Goal: Task Accomplishment & Management: Manage account settings

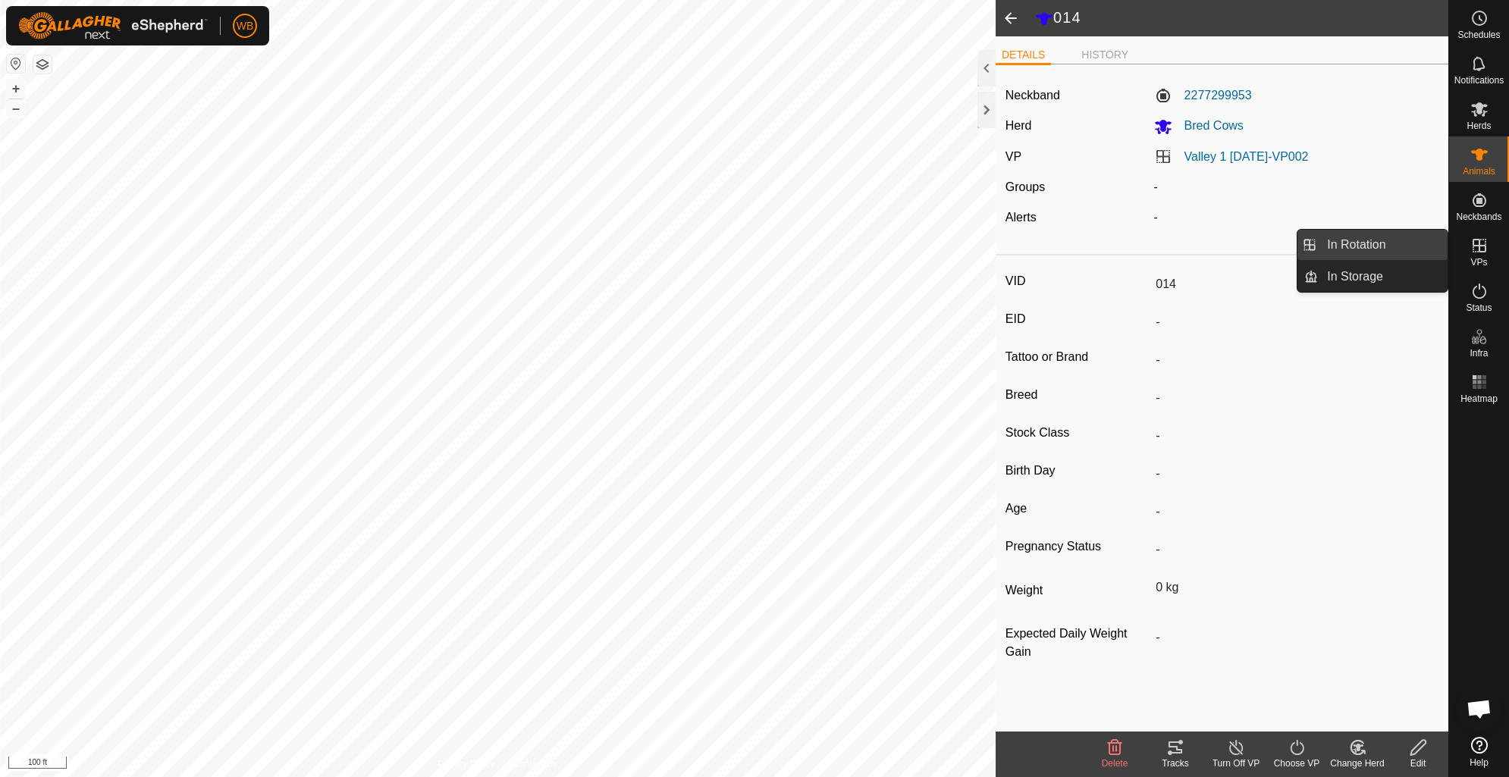
click at [1341, 245] on link "In Rotation" at bounding box center [1383, 245] width 130 height 30
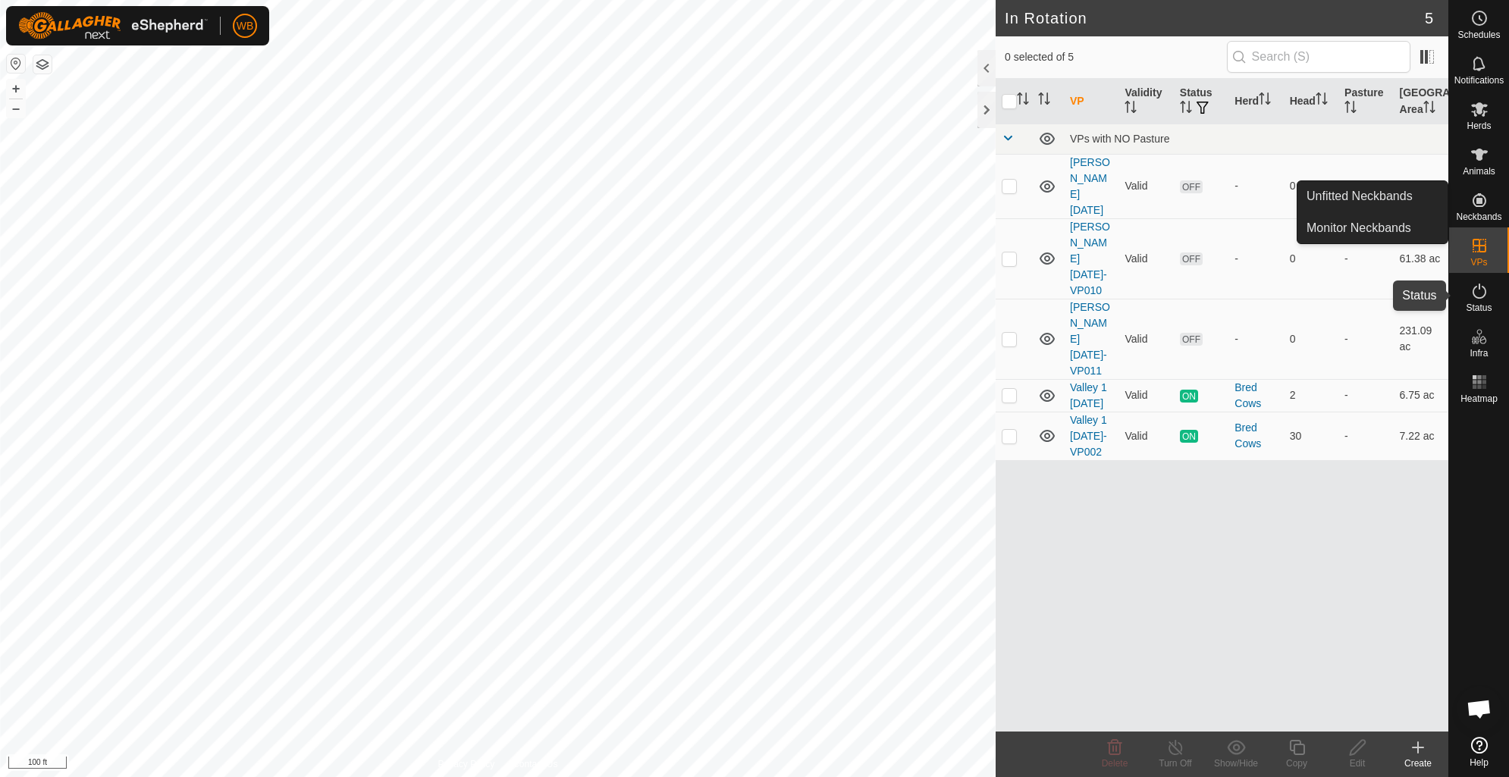
click at [1471, 297] on icon at bounding box center [1480, 291] width 18 height 18
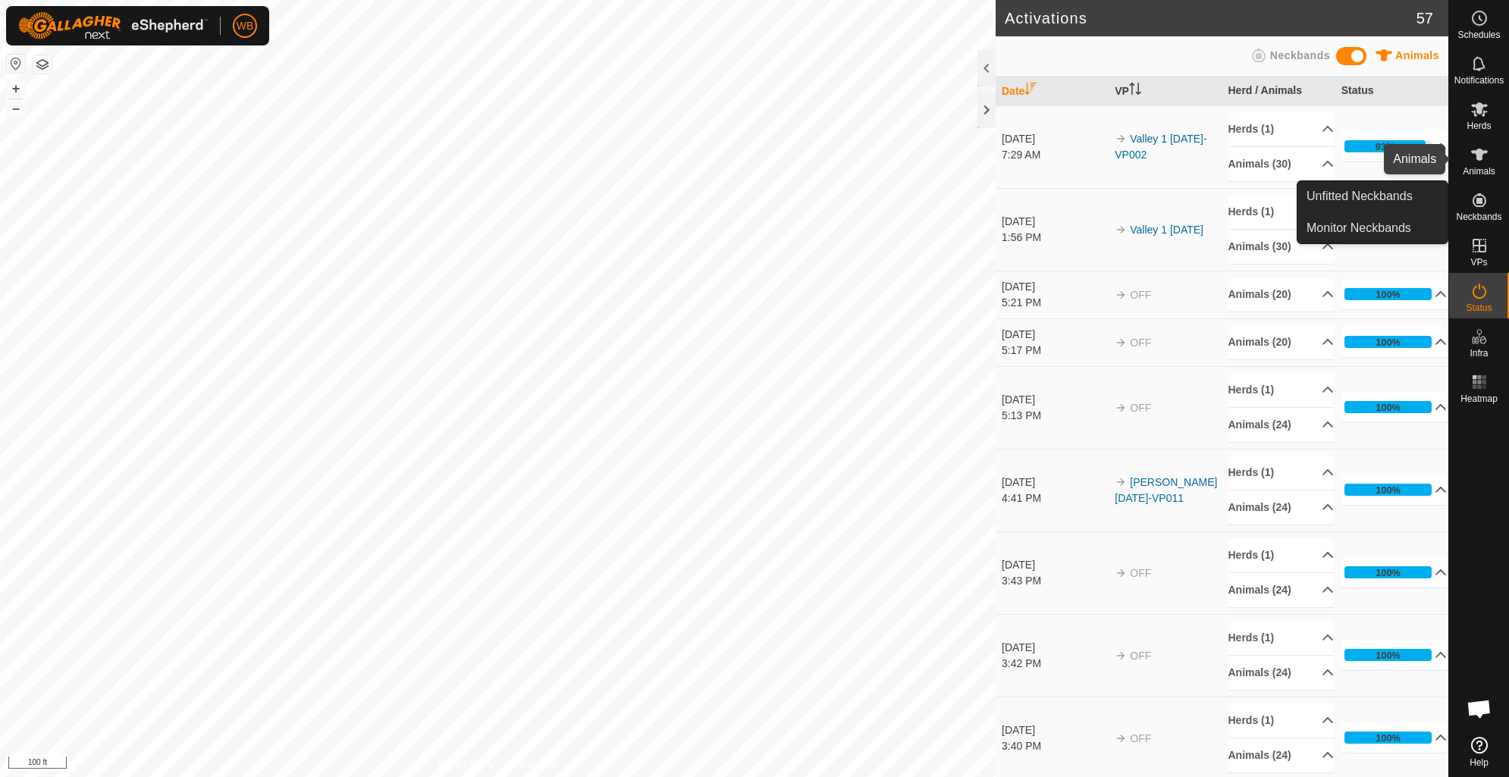
click at [1480, 152] on icon at bounding box center [1479, 155] width 17 height 12
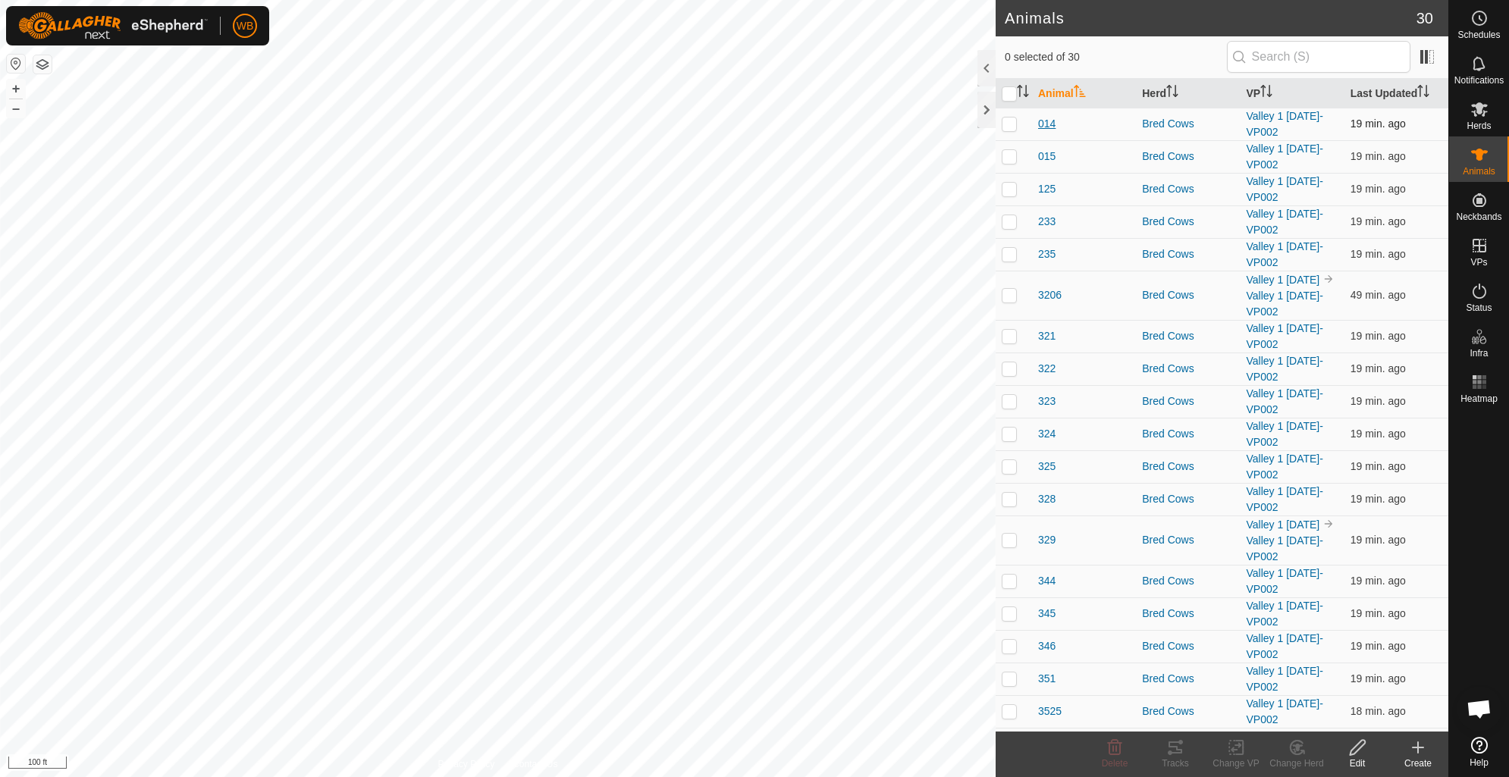
click at [1054, 126] on span "014" at bounding box center [1046, 124] width 17 height 16
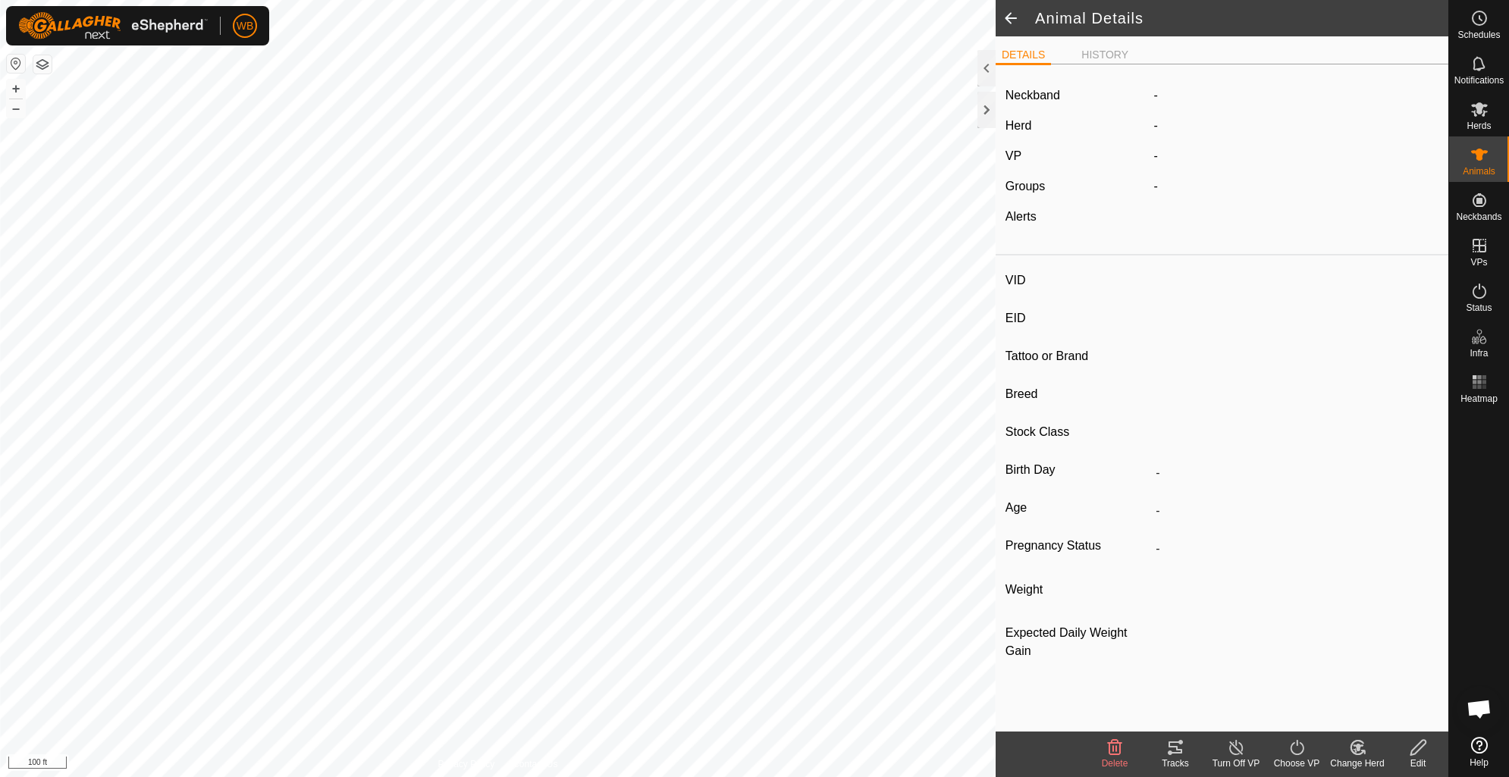
type input "014"
type input "-"
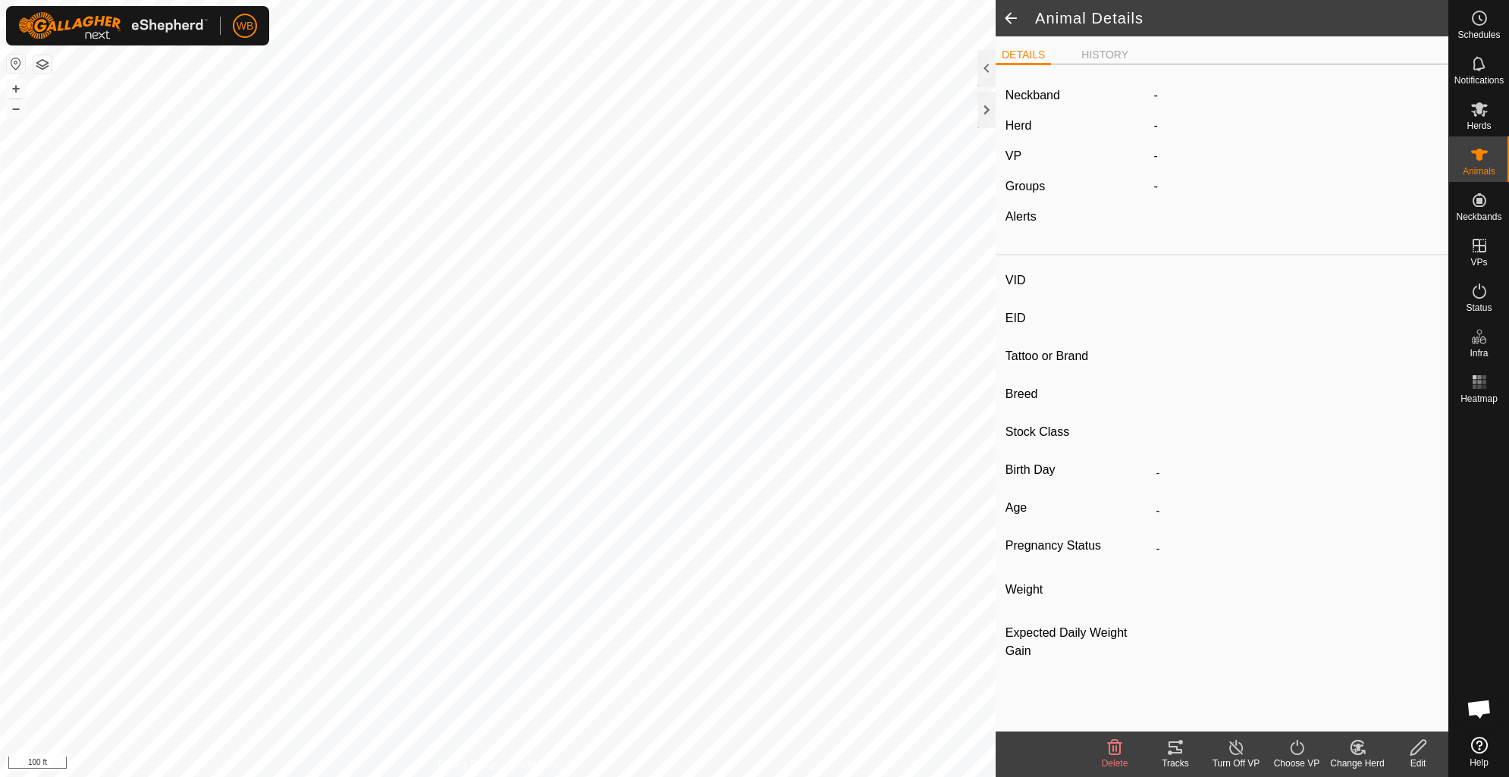
type input "0 kg"
type input "-"
click at [1173, 749] on icon at bounding box center [1175, 748] width 18 height 18
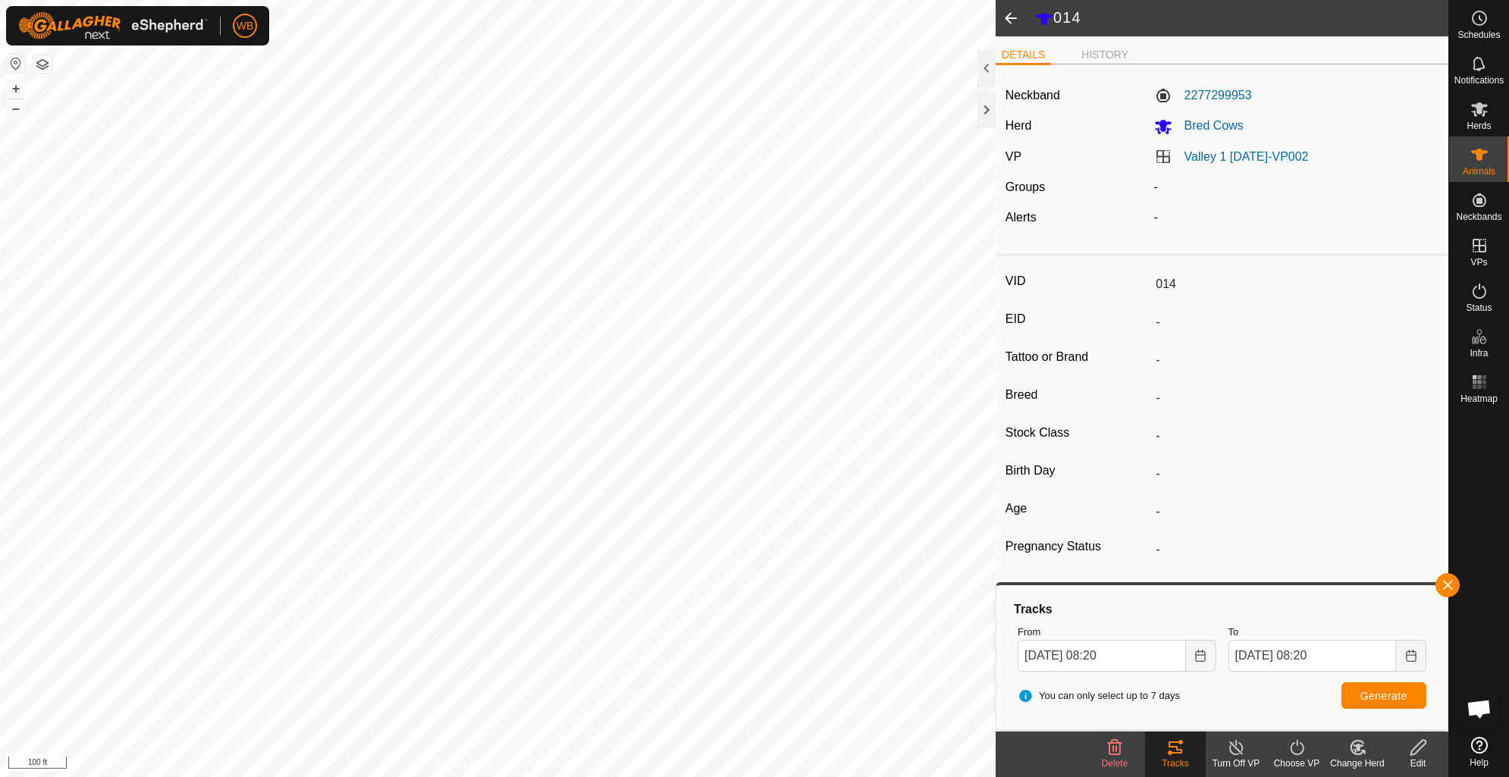
click at [1009, 6] on span at bounding box center [1011, 18] width 30 height 36
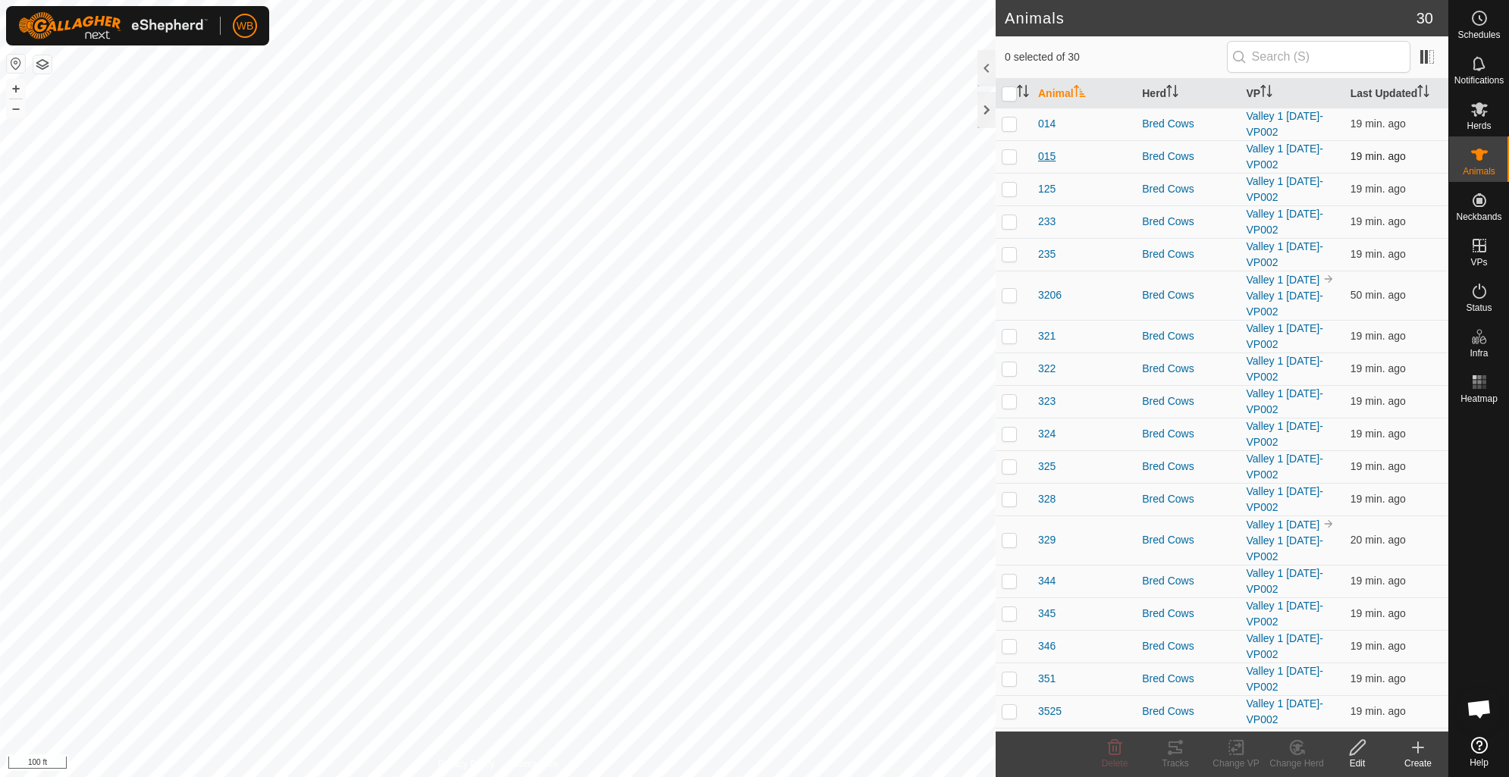
click at [1051, 157] on span "015" at bounding box center [1046, 157] width 17 height 16
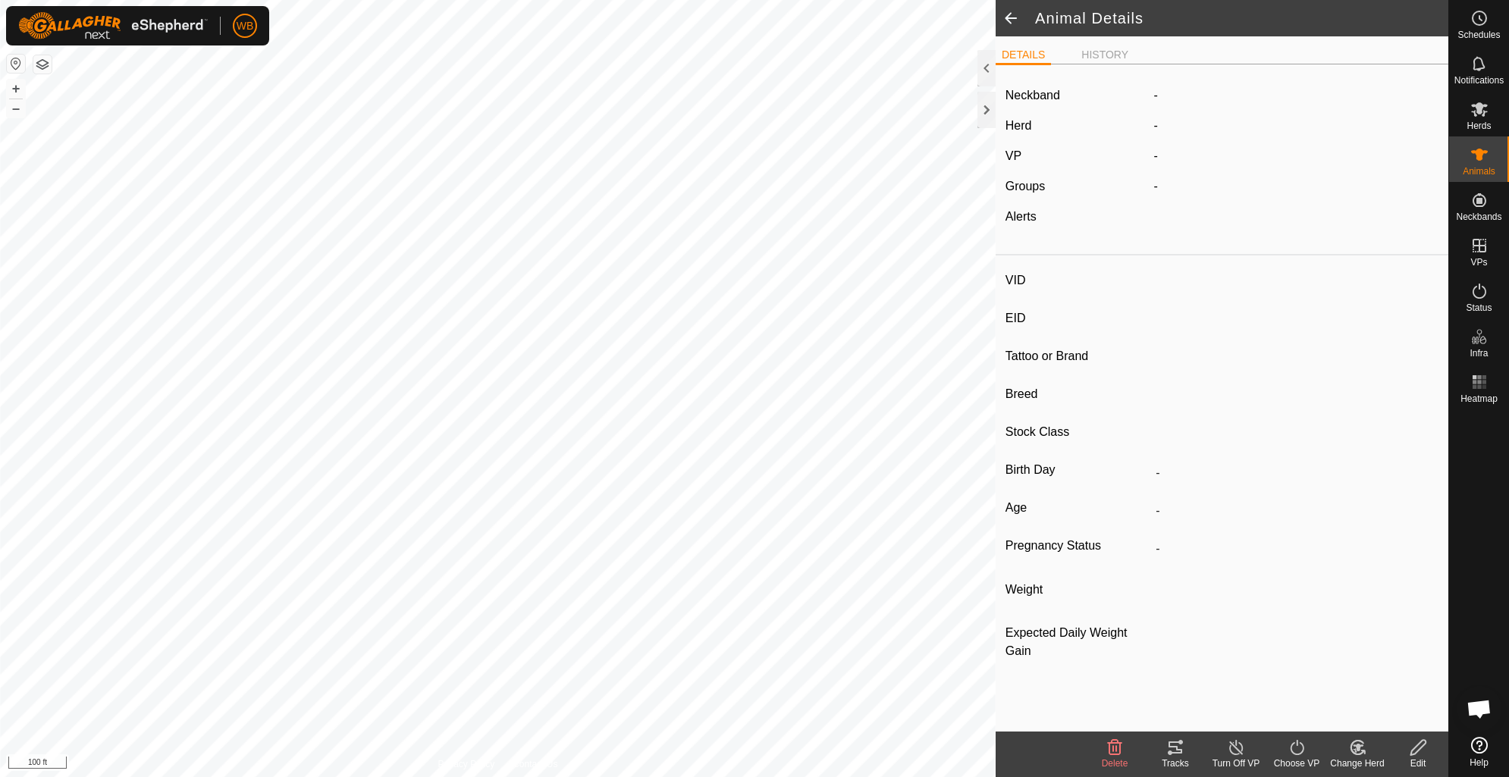
type input "015"
type input "-"
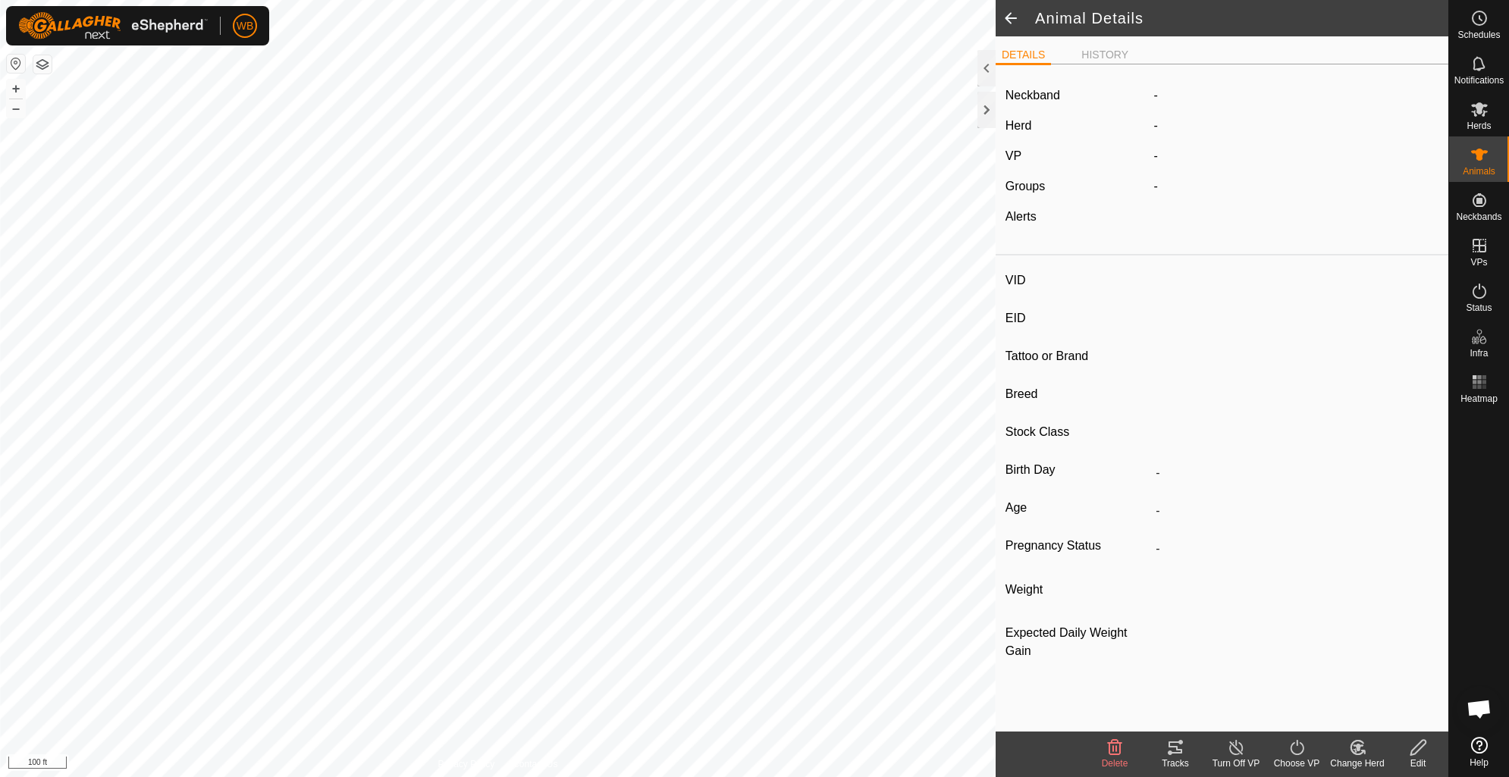
type input "0 kg"
type input "-"
click at [1176, 752] on icon at bounding box center [1175, 748] width 18 height 18
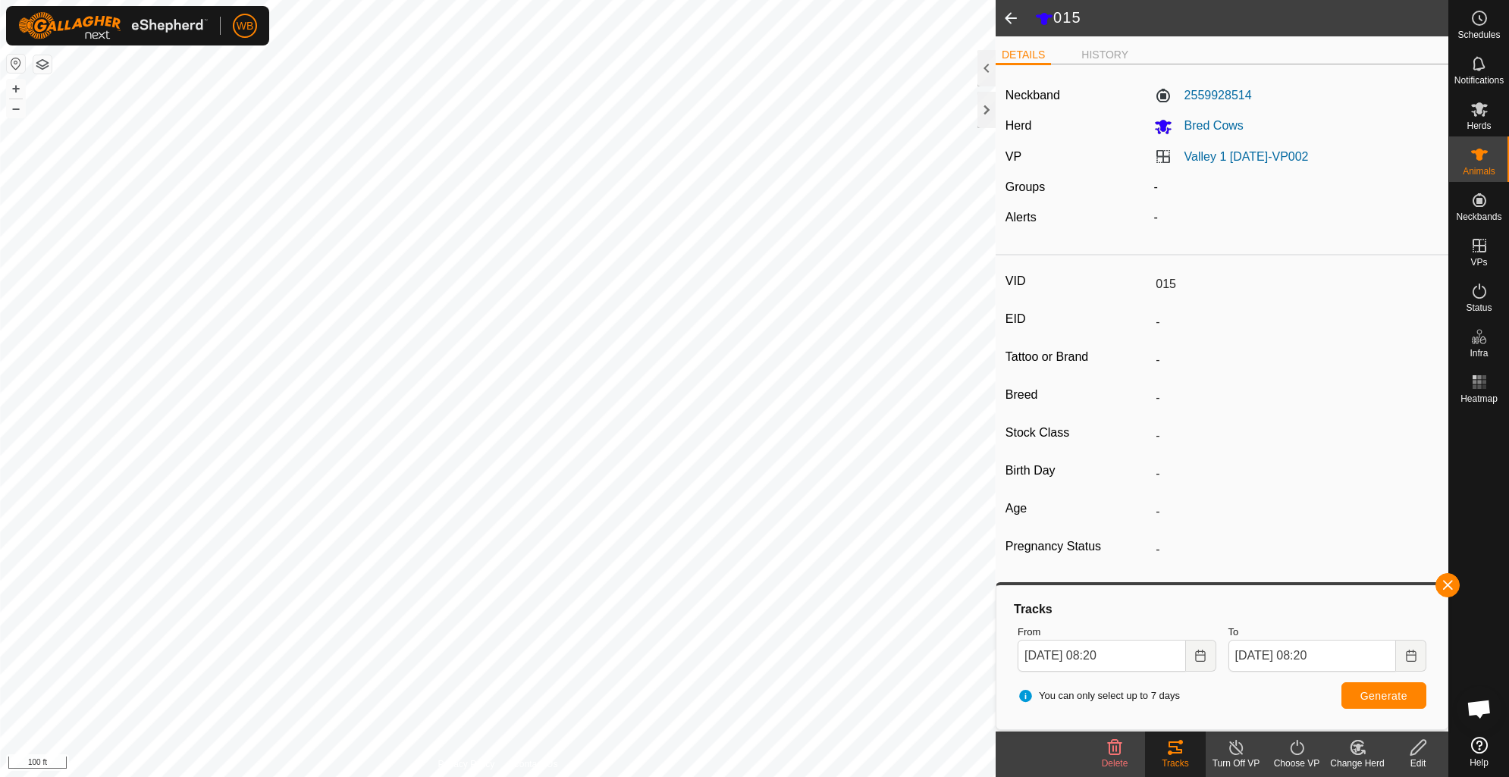
click at [1020, 20] on span at bounding box center [1011, 18] width 30 height 36
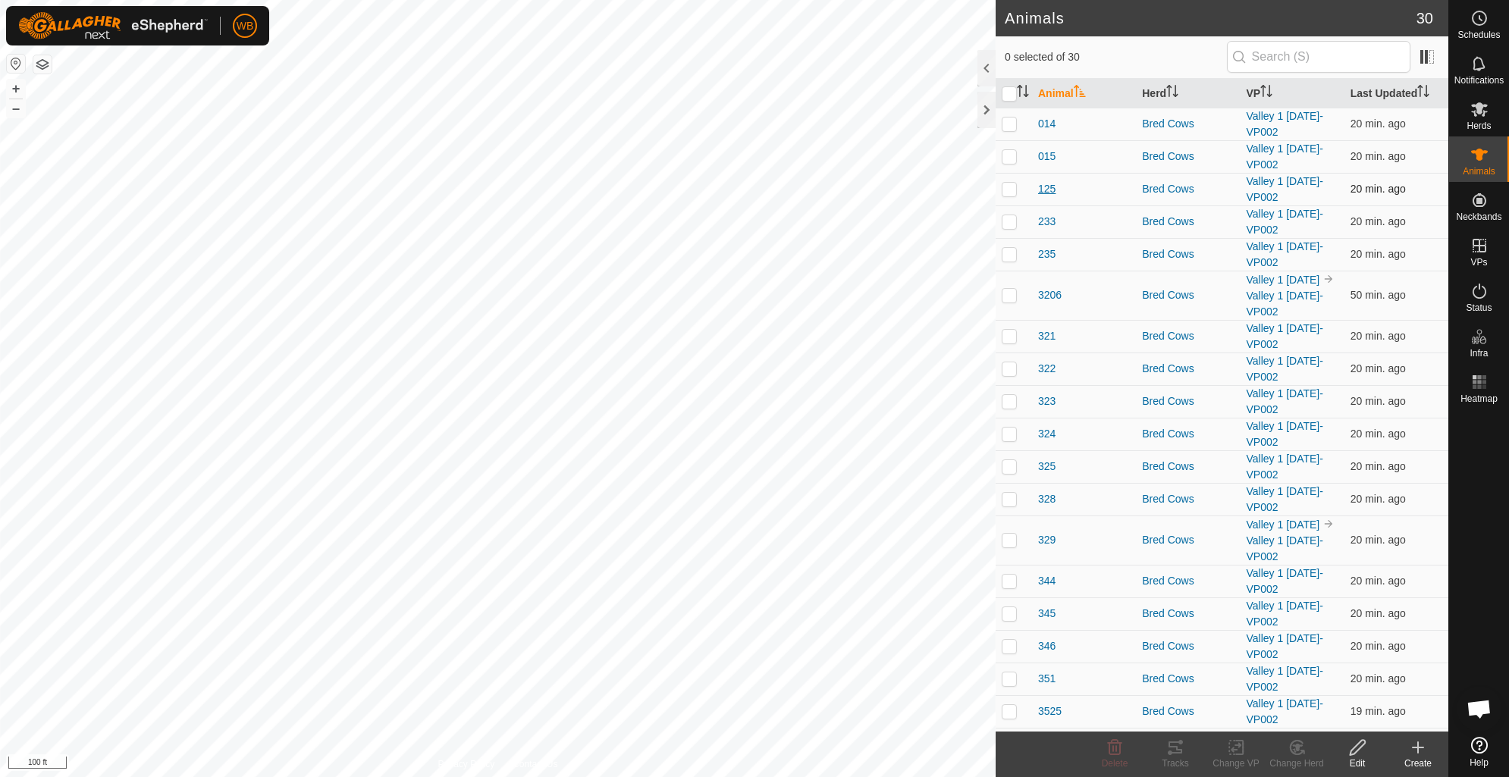
click at [1040, 182] on span "125" at bounding box center [1046, 189] width 17 height 16
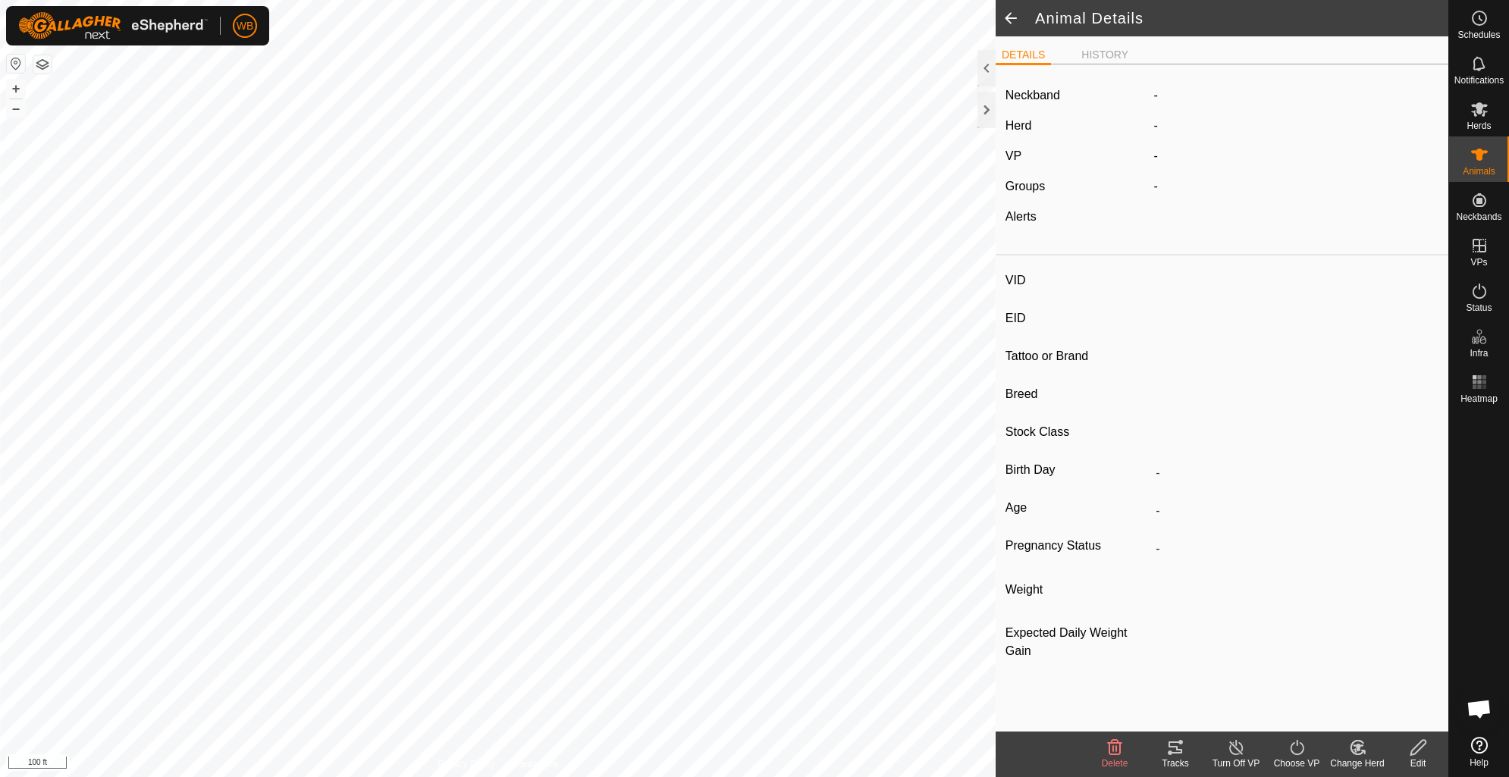
type input "125"
type input "-"
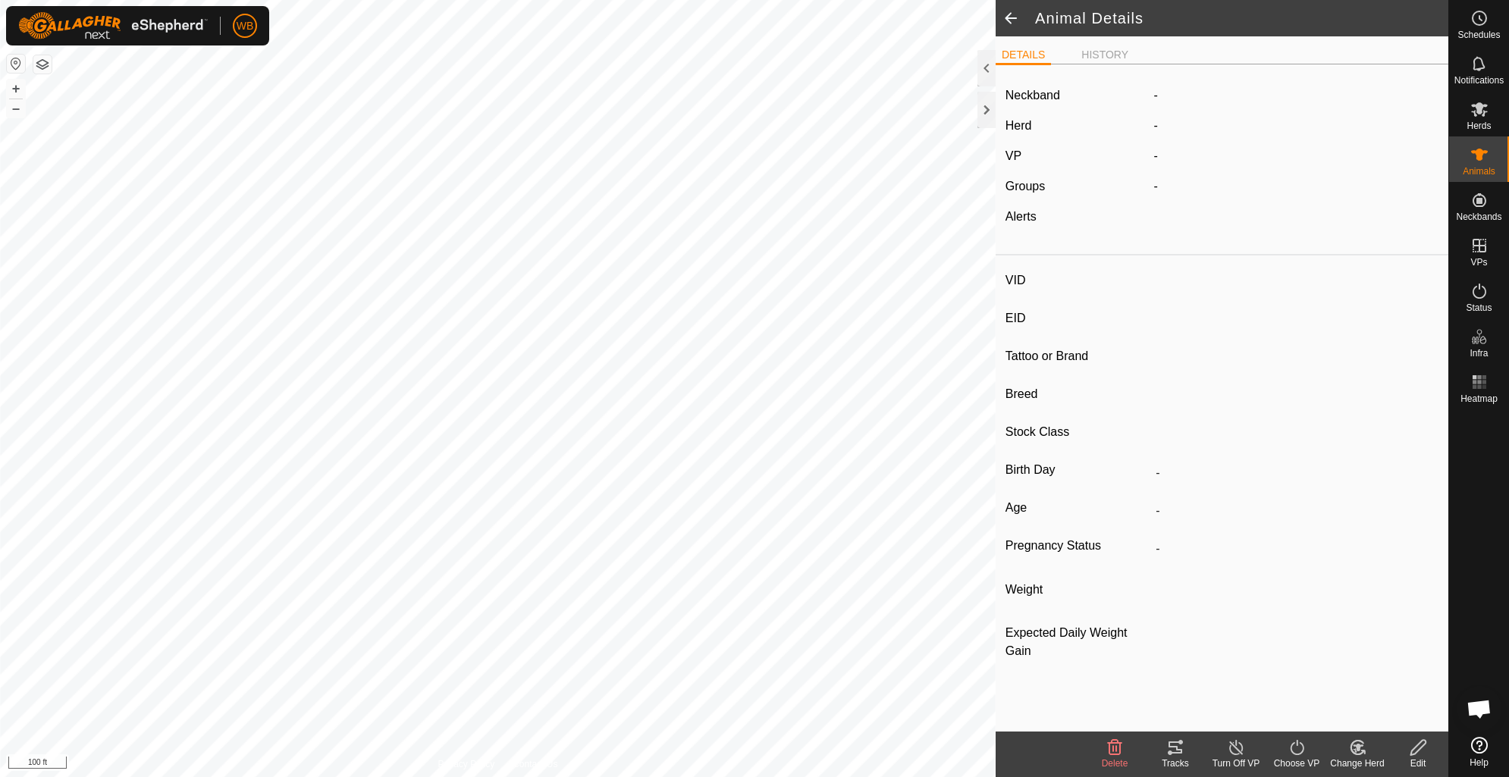
type input "0 kg"
type input "-"
click at [1176, 745] on icon at bounding box center [1175, 748] width 18 height 18
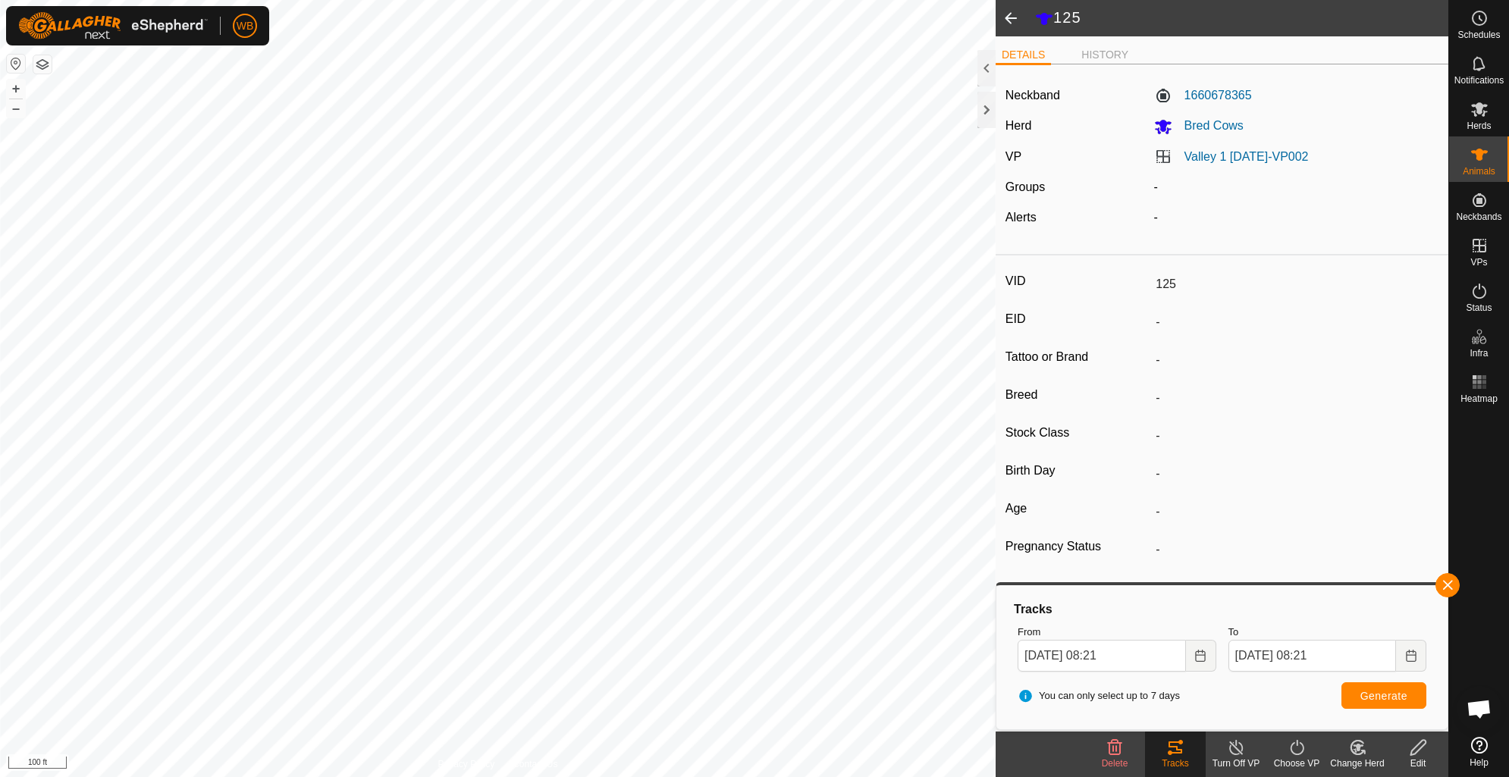
click at [1009, 14] on span at bounding box center [1011, 18] width 30 height 36
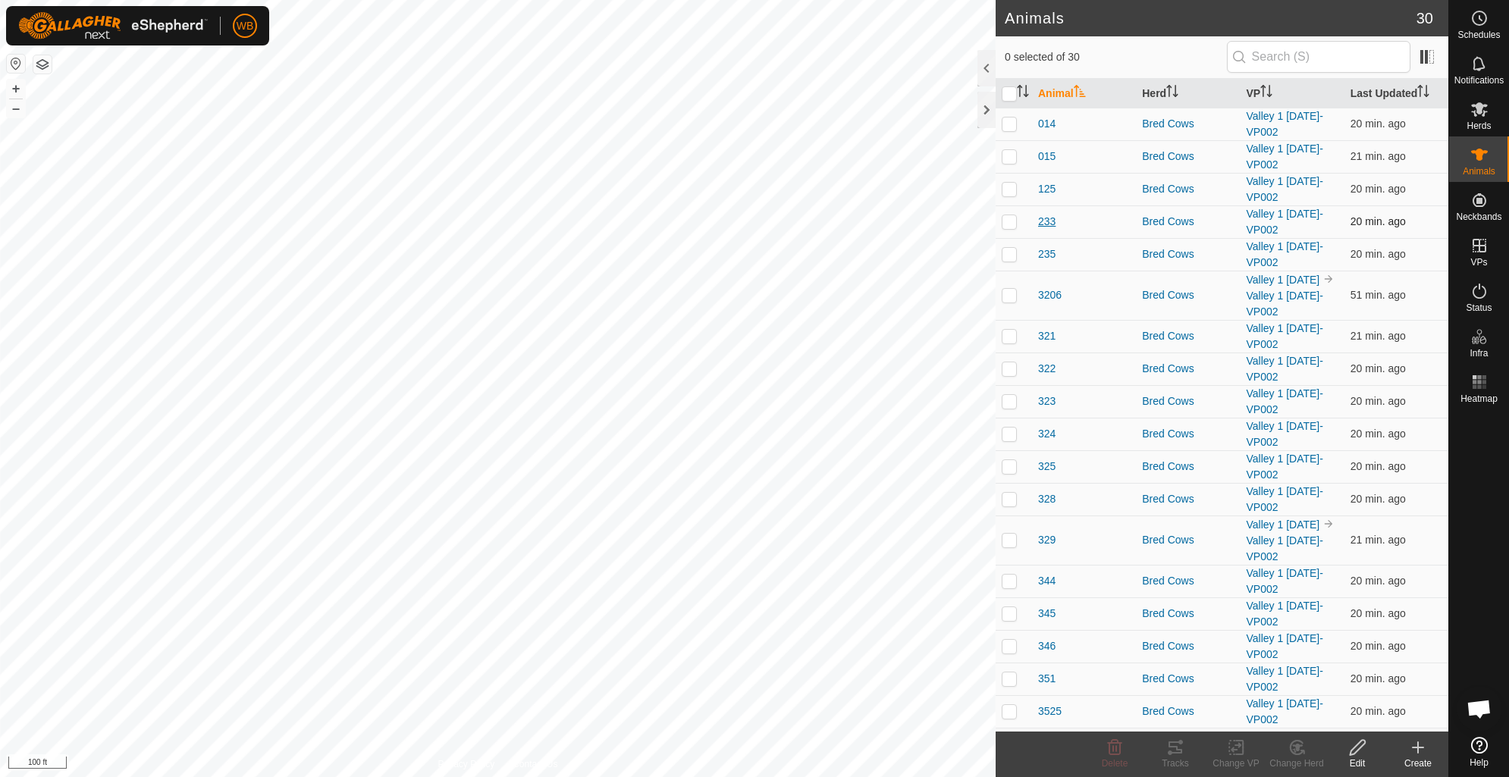
click at [1048, 224] on span "233" at bounding box center [1046, 222] width 17 height 16
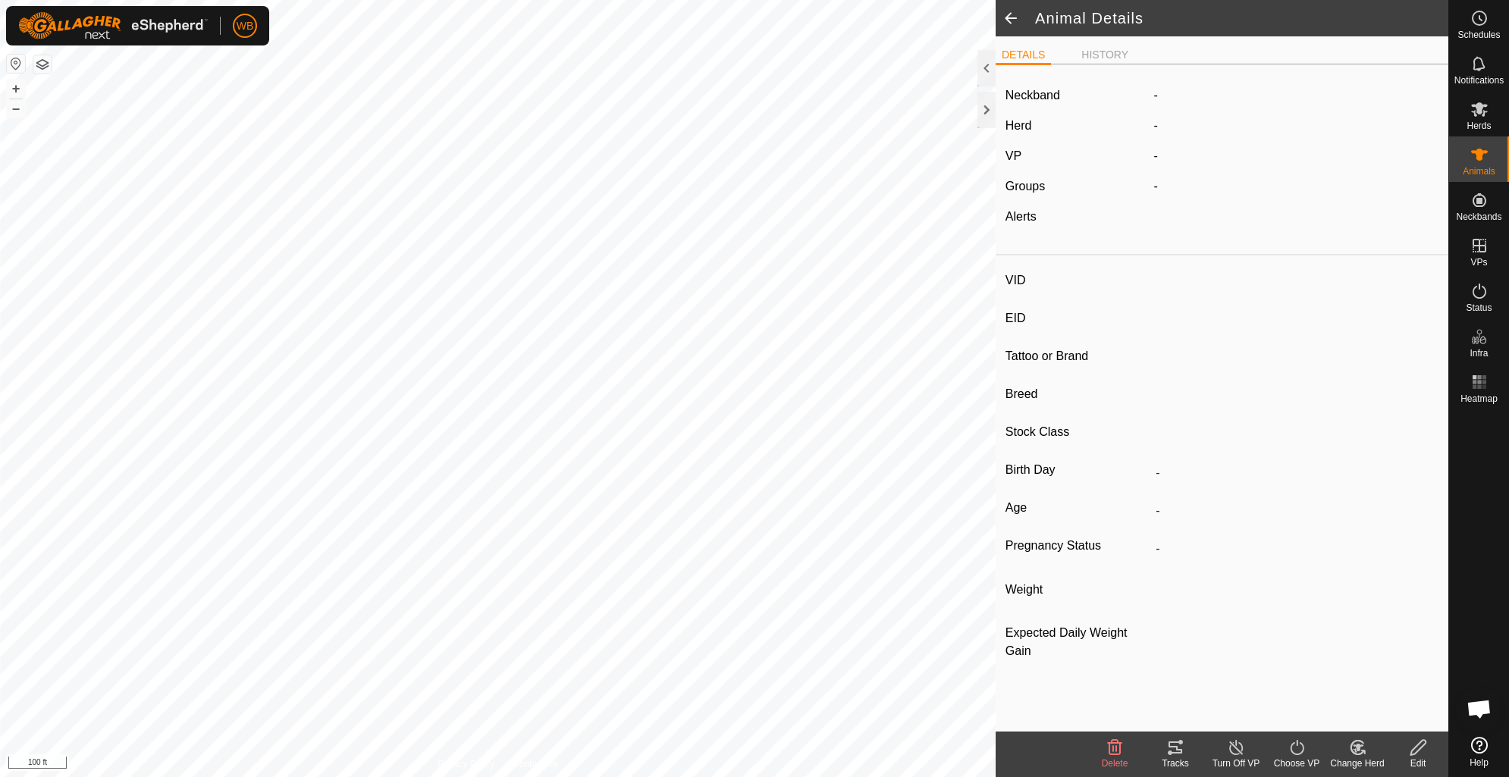
type input "233"
type input "-"
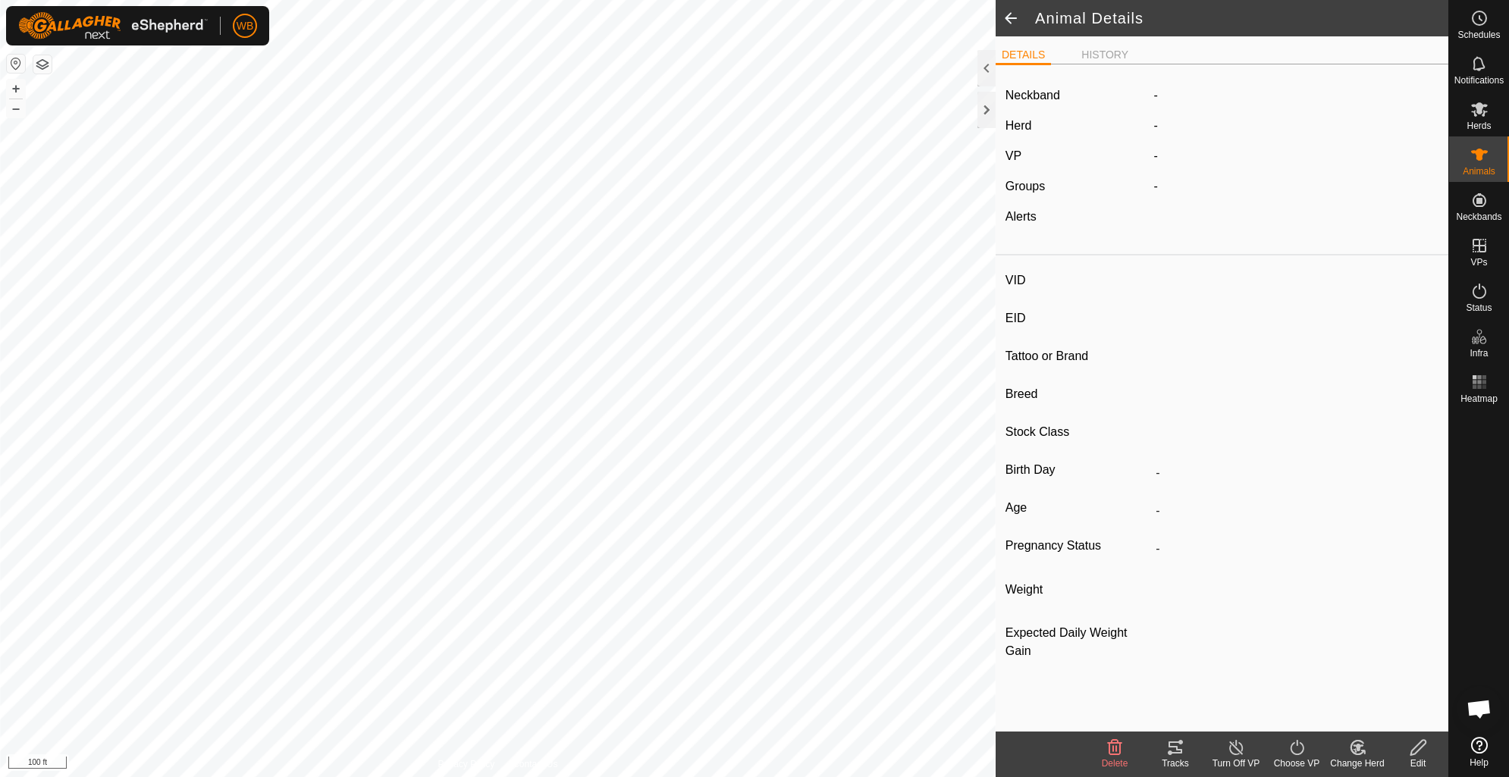
type input "0 kg"
type input "-"
click at [1173, 751] on icon at bounding box center [1175, 748] width 18 height 18
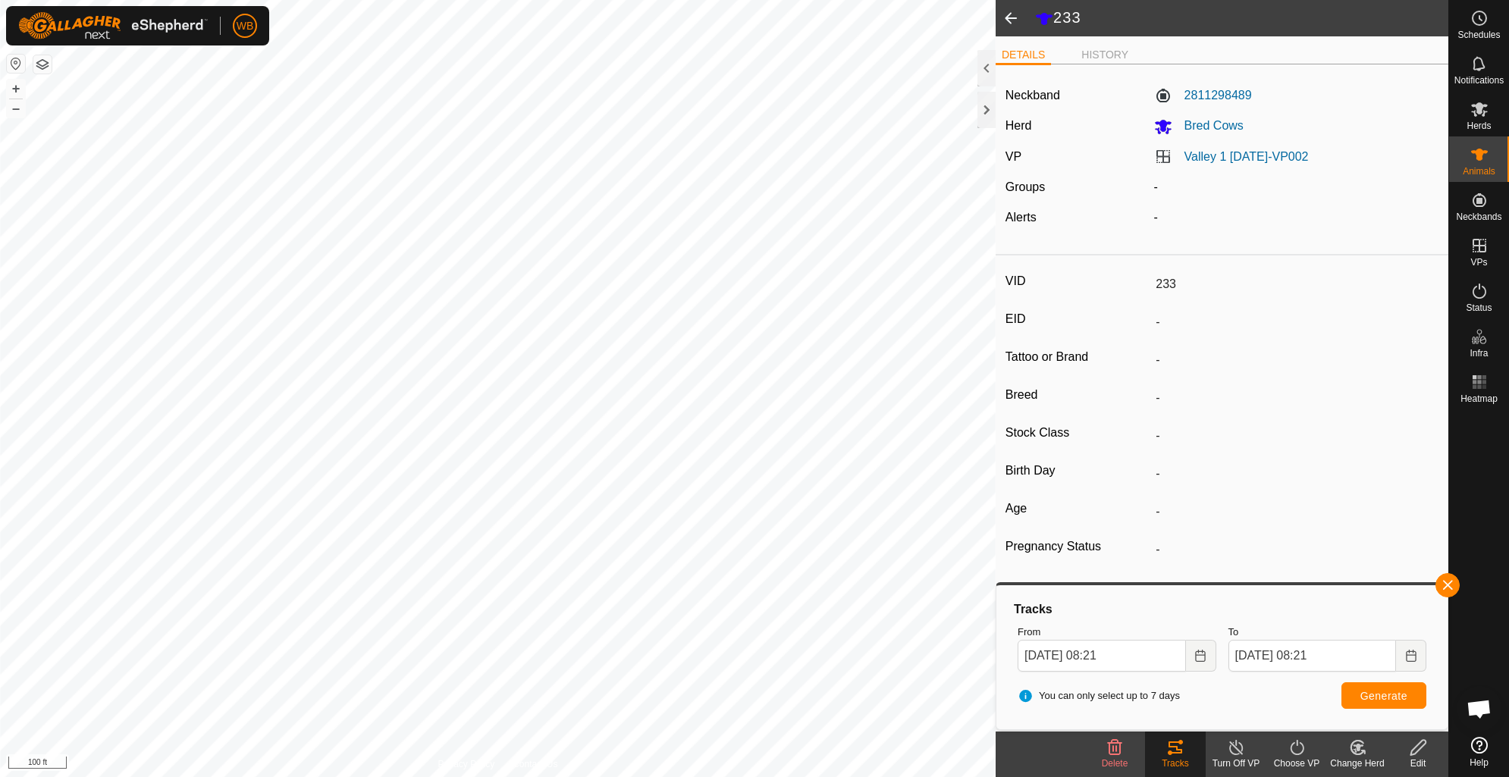
click at [1017, 11] on span at bounding box center [1011, 18] width 30 height 36
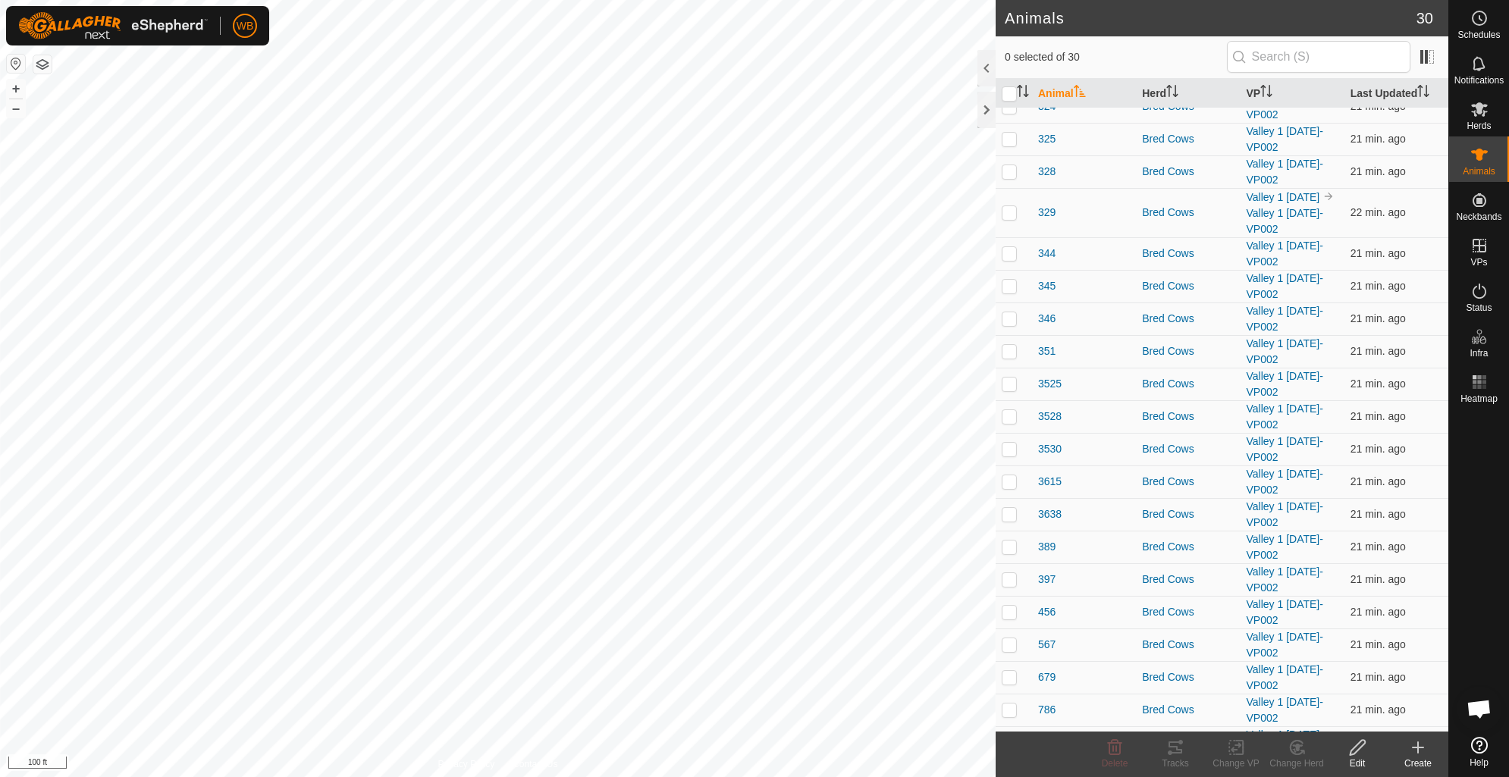
scroll to position [394, 0]
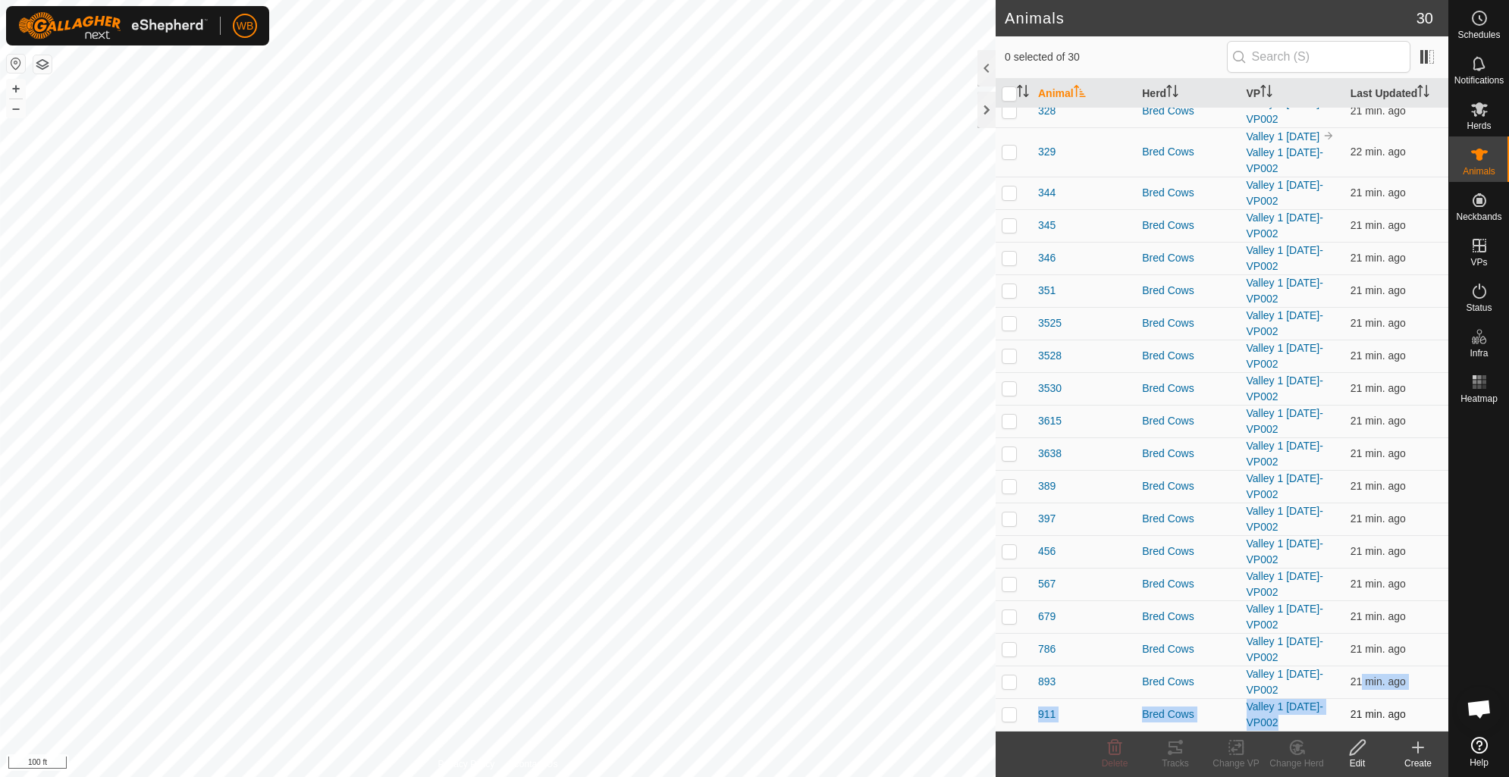
drag, startPoint x: 1344, startPoint y: 694, endPoint x: 1341, endPoint y: 719, distance: 25.2
click at [1341, 719] on tbody "014 Bred Cows Valley 1 2025-10-08-VP002 21 min. ago 015 Bred Cows Valley 1 2025…" at bounding box center [1222, 225] width 453 height 1012
click at [1048, 685] on span "893" at bounding box center [1046, 682] width 17 height 16
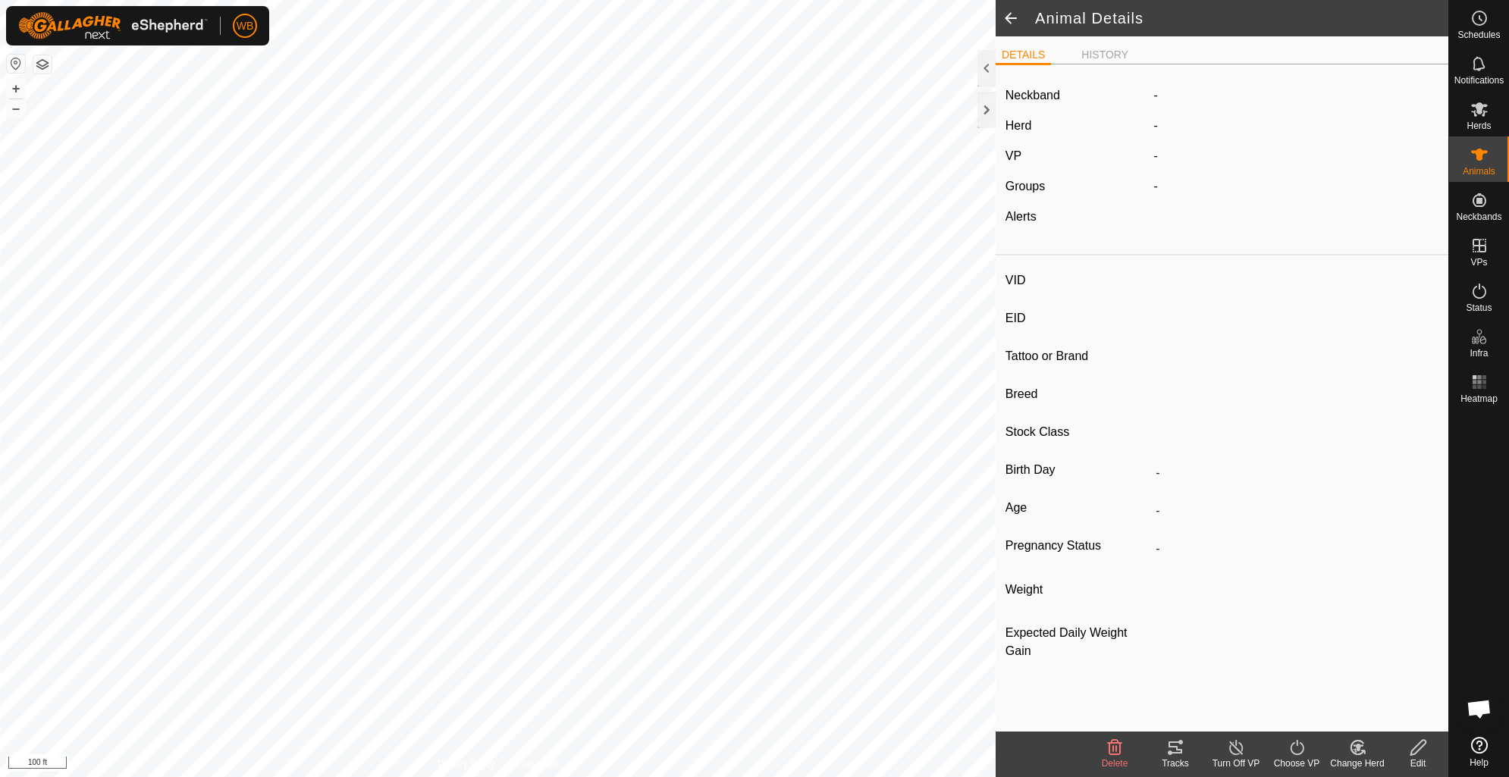
type input "893"
type input "-"
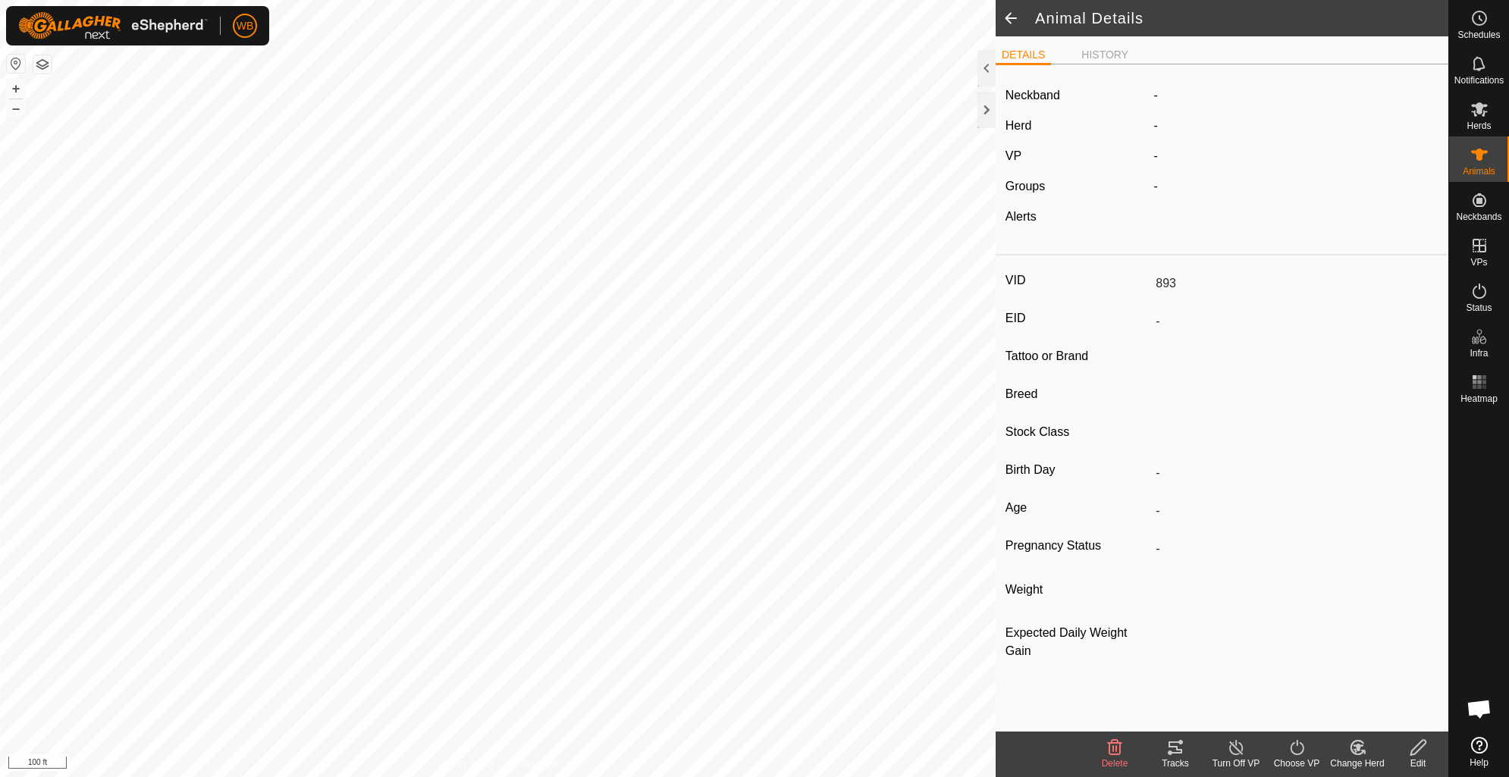
type input "0 kg"
type input "-"
click at [1168, 751] on icon at bounding box center [1175, 748] width 18 height 18
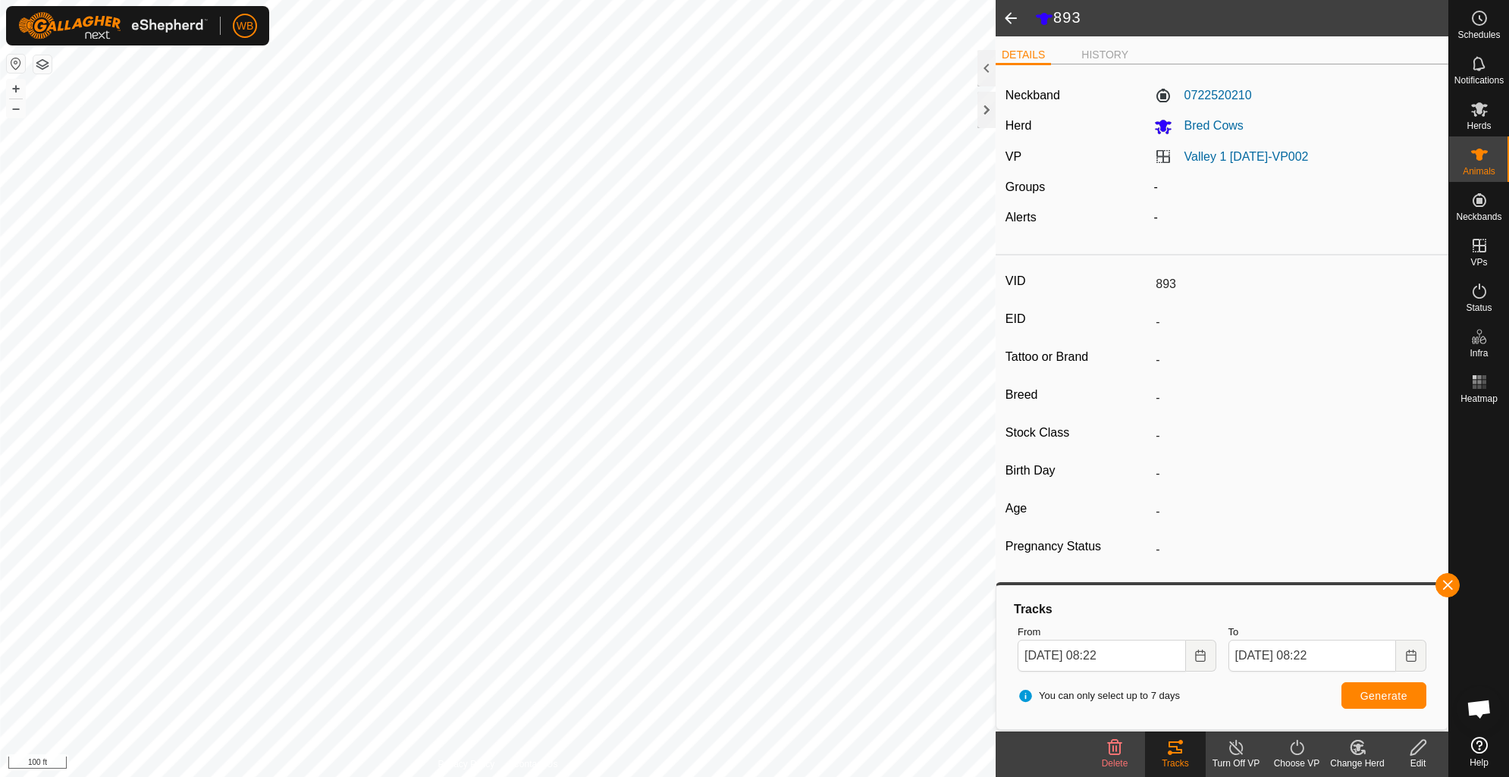
click at [1006, 5] on span at bounding box center [1011, 18] width 30 height 36
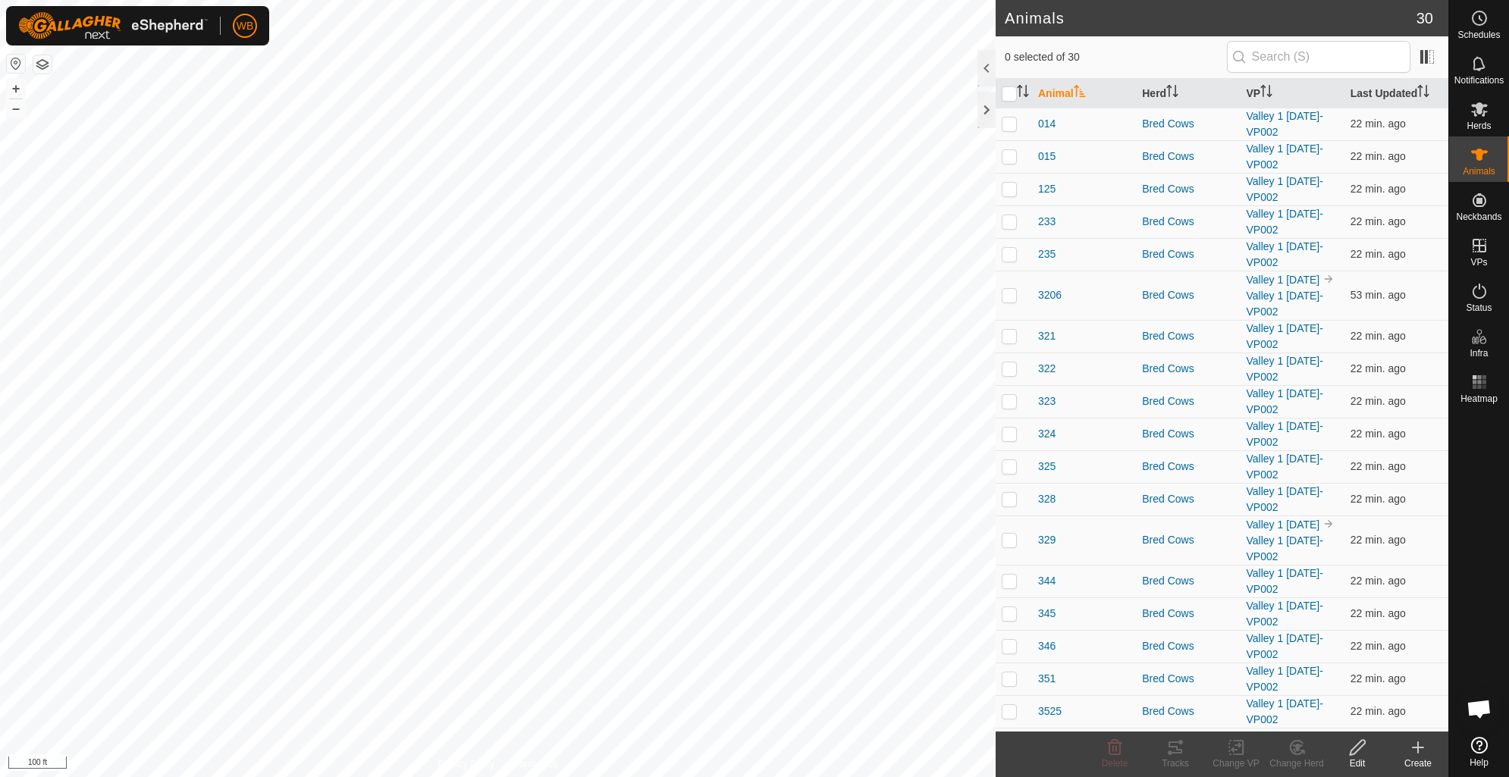
drag, startPoint x: 1392, startPoint y: 514, endPoint x: 1495, endPoint y: 608, distance: 139.0
click at [1495, 608] on div at bounding box center [1479, 571] width 60 height 322
click at [1477, 296] on icon at bounding box center [1480, 291] width 18 height 18
